Goal: Task Accomplishment & Management: Use online tool/utility

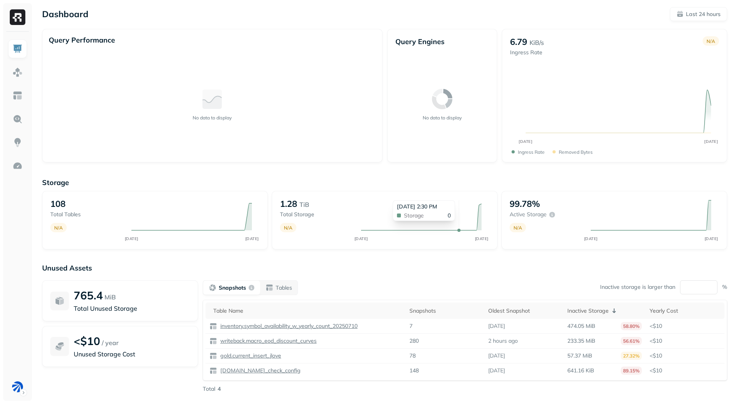
scroll to position [30, 0]
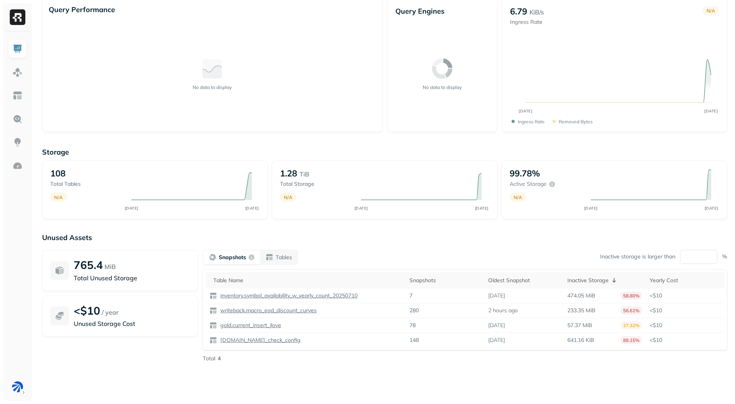
click at [369, 242] on div "Unused Assets 765.4 MiB Total Unused Storage <$10 / year Unused Storage Cost Sn…" at bounding box center [384, 311] width 685 height 156
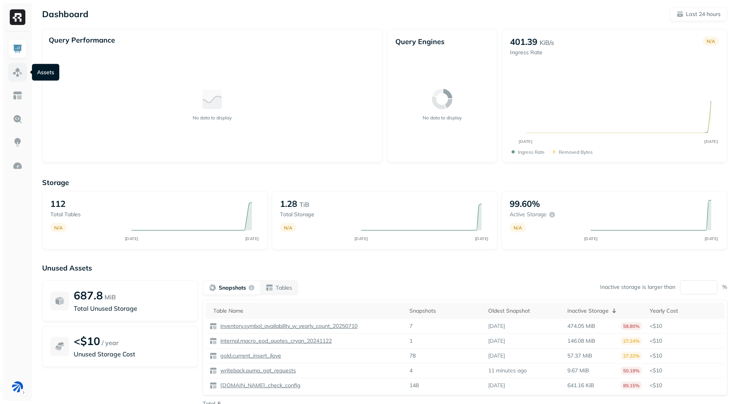
click at [23, 73] on link at bounding box center [17, 72] width 19 height 19
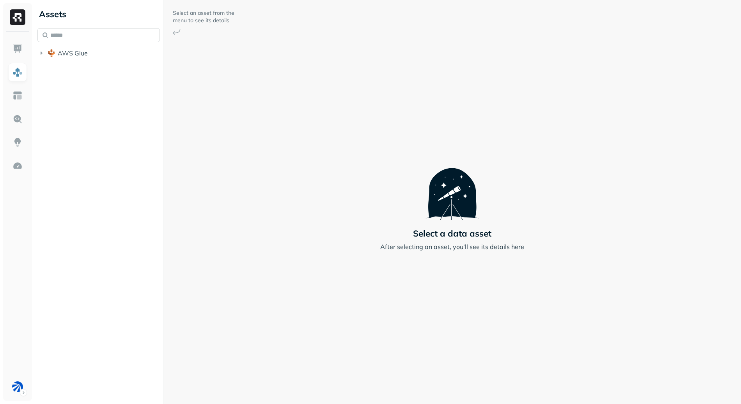
click at [97, 35] on input "text" at bounding box center [98, 35] width 122 height 14
click at [97, 51] on button "AWS Glue" at bounding box center [98, 53] width 122 height 12
